Goal: Book appointment/travel/reservation

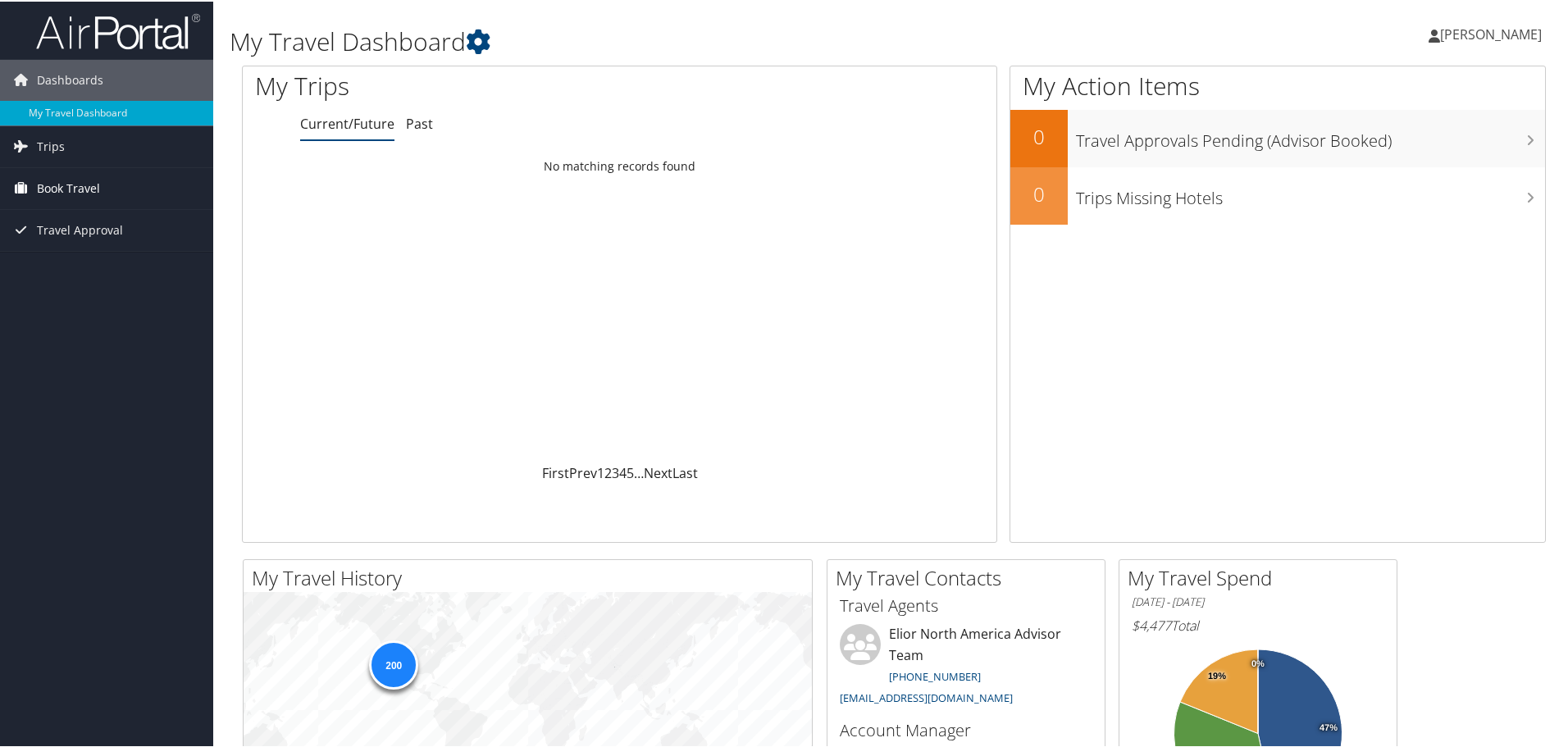
click at [72, 190] on span "Book Travel" at bounding box center [68, 187] width 64 height 41
click at [89, 261] on link "Book/Manage Online Trips" at bounding box center [106, 269] width 214 height 25
